Goal: Find specific page/section: Locate a particular part of the current website

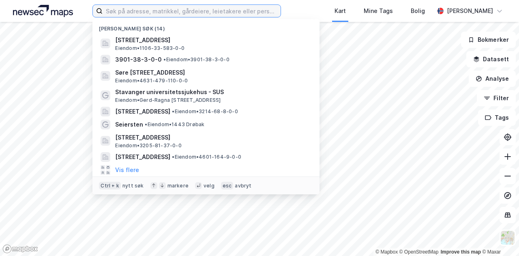
click at [140, 12] on input at bounding box center [192, 11] width 178 height 12
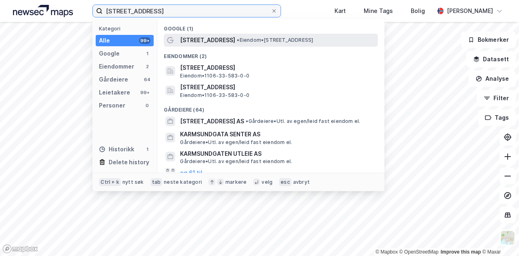
type input "[STREET_ADDRESS]"
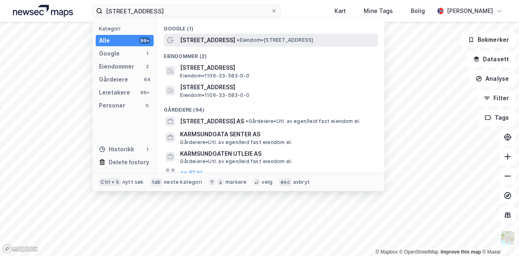
click at [267, 40] on span "• Eiendom • [STREET_ADDRESS]" at bounding box center [275, 40] width 76 height 6
